Goal: Task Accomplishment & Management: Complete application form

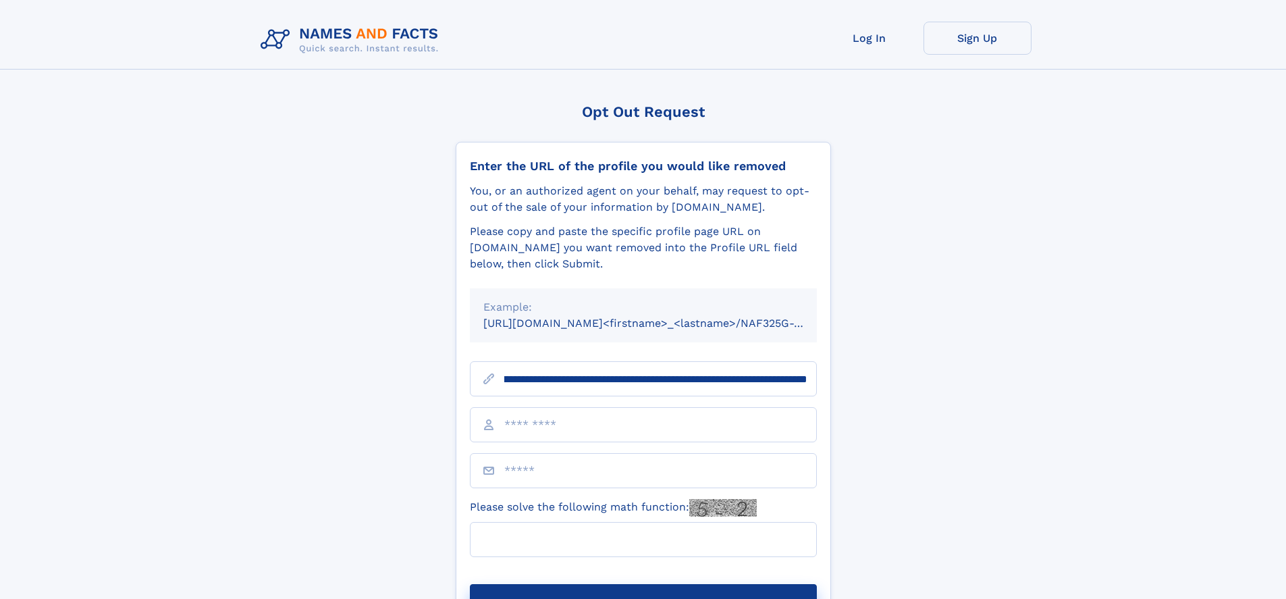
scroll to position [0, 165]
type input "**********"
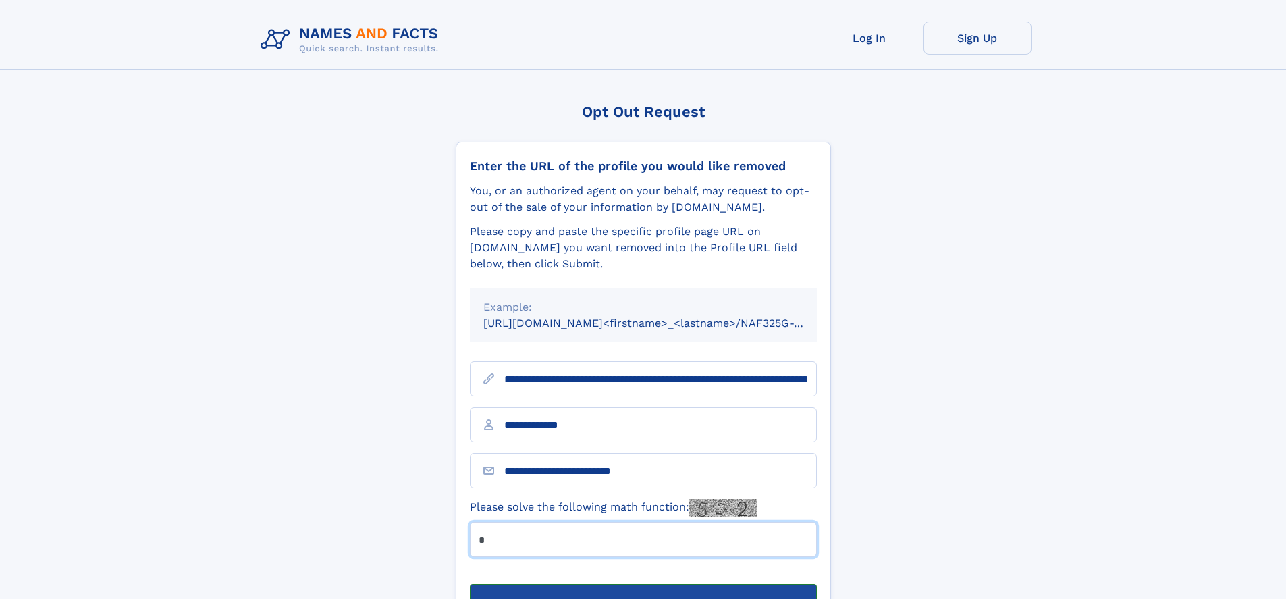
type input "*"
click at [643, 584] on button "Submit Opt Out Request" at bounding box center [643, 605] width 347 height 43
